Goal: Task Accomplishment & Management: Manage account settings

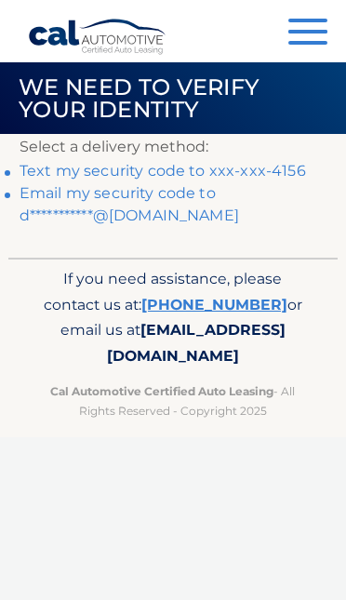
click at [258, 165] on link "Text my security code to xxx-xxx-4156" at bounding box center [163, 171] width 287 height 18
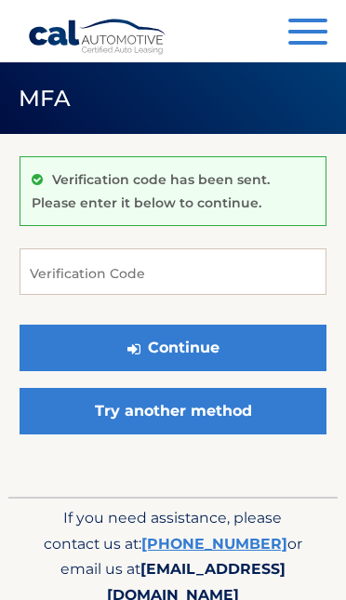
scroll to position [65, 0]
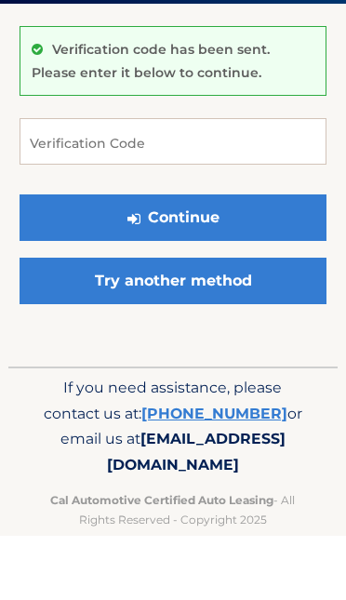
click at [77, 205] on input "Verification Code" at bounding box center [173, 206] width 307 height 47
type input "743142"
click at [173, 282] on button "Continue" at bounding box center [173, 283] width 307 height 47
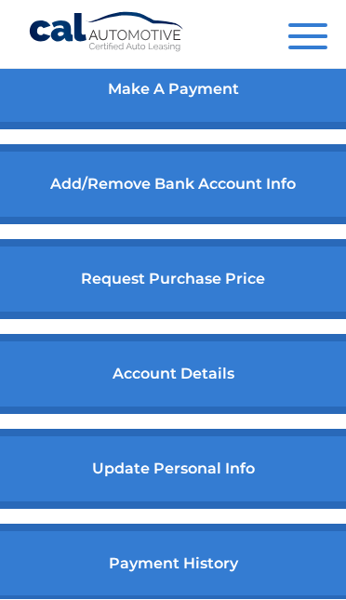
scroll to position [816, 0]
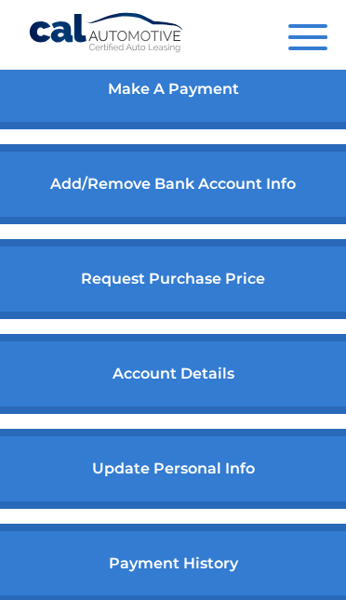
click at [194, 390] on link "account details" at bounding box center [172, 374] width 413 height 80
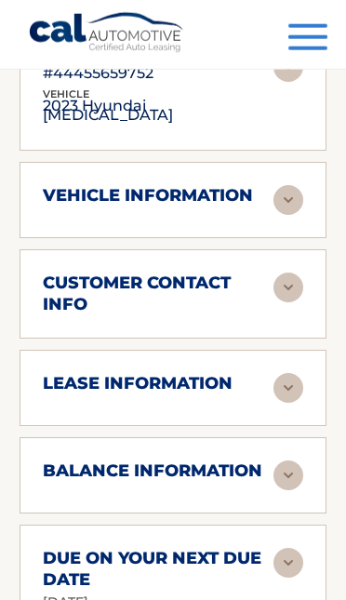
scroll to position [241, 0]
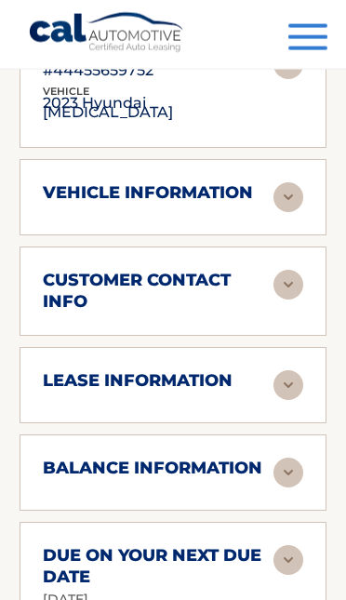
click at [301, 458] on img at bounding box center [289, 473] width 30 height 30
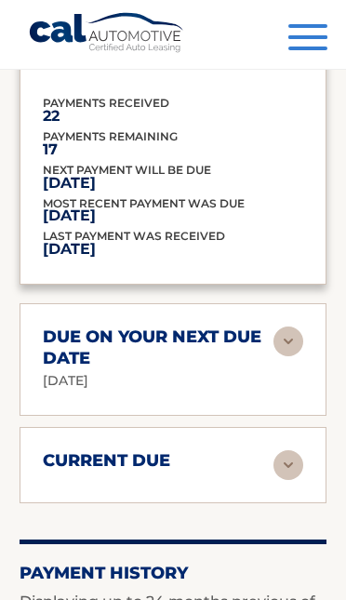
scroll to position [663, 0]
click at [298, 456] on img at bounding box center [289, 466] width 30 height 30
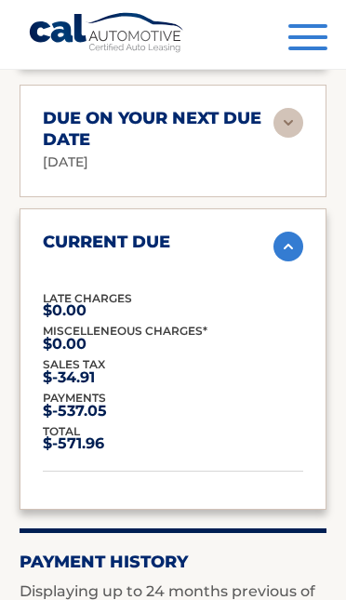
scroll to position [877, 0]
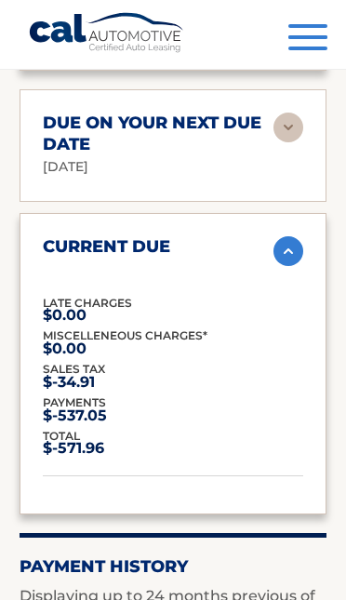
click at [292, 239] on img at bounding box center [289, 251] width 30 height 30
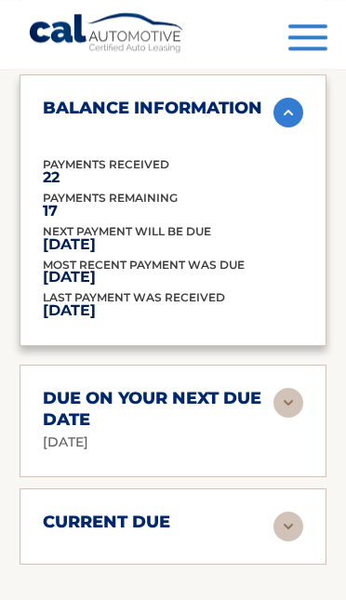
scroll to position [575, 0]
